Goal: Information Seeking & Learning: Learn about a topic

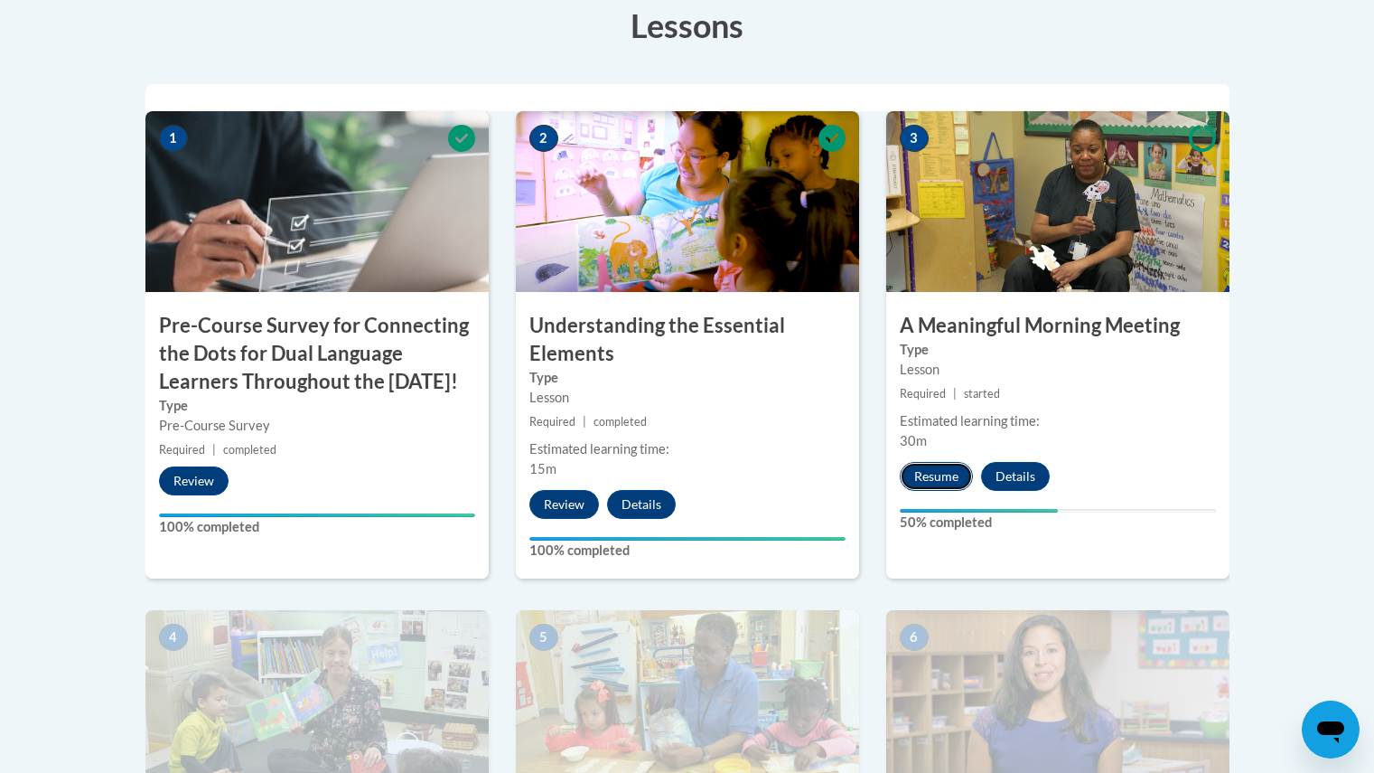
click at [920, 471] on button "Resume" at bounding box center [936, 476] width 73 height 29
